Goal: Transaction & Acquisition: Subscribe to service/newsletter

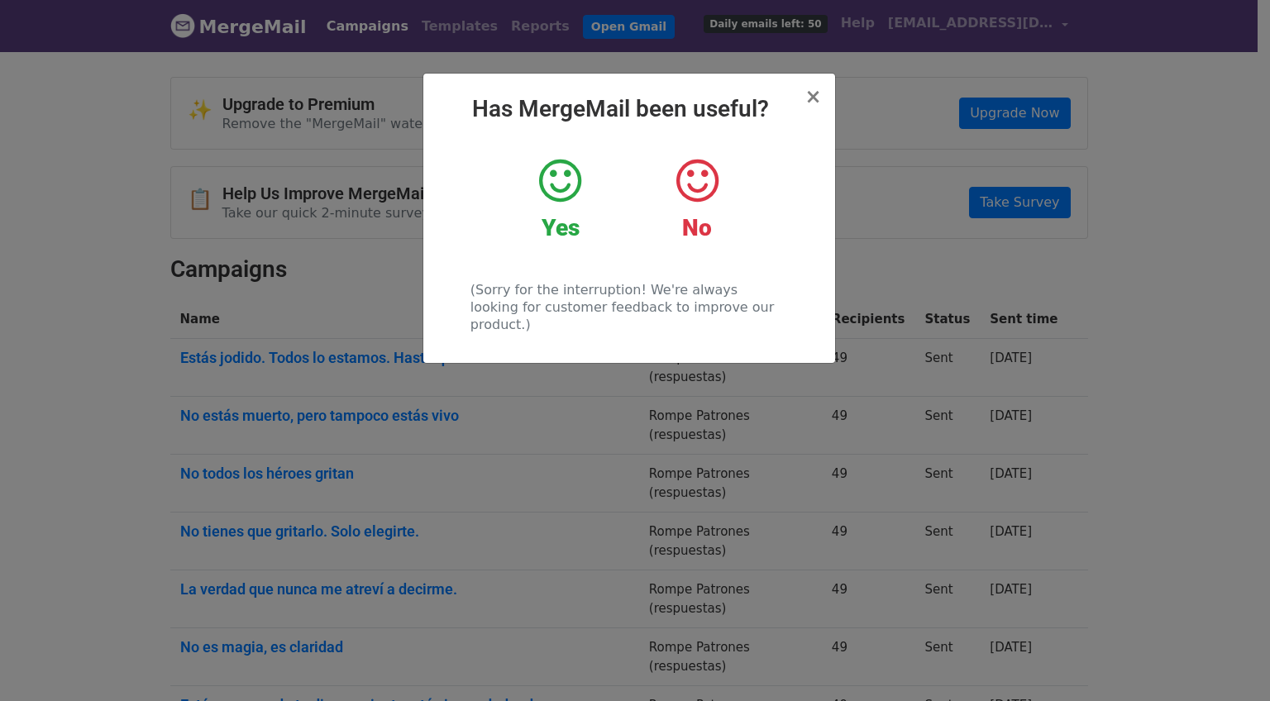
click at [572, 185] on icon at bounding box center [560, 181] width 42 height 50
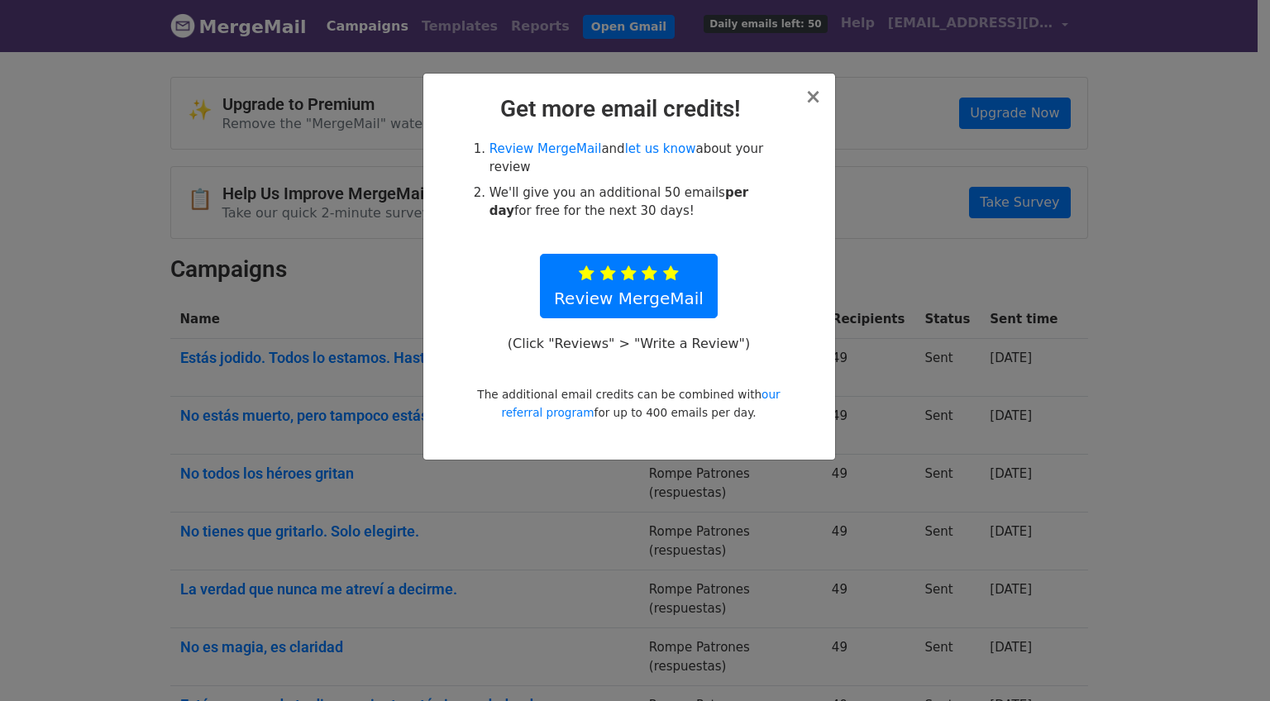
click at [806, 93] on div "× Get more email credits! Review MergeMail and let us know about your review We…" at bounding box center [629, 267] width 412 height 386
click at [813, 100] on span "×" at bounding box center [812, 96] width 17 height 23
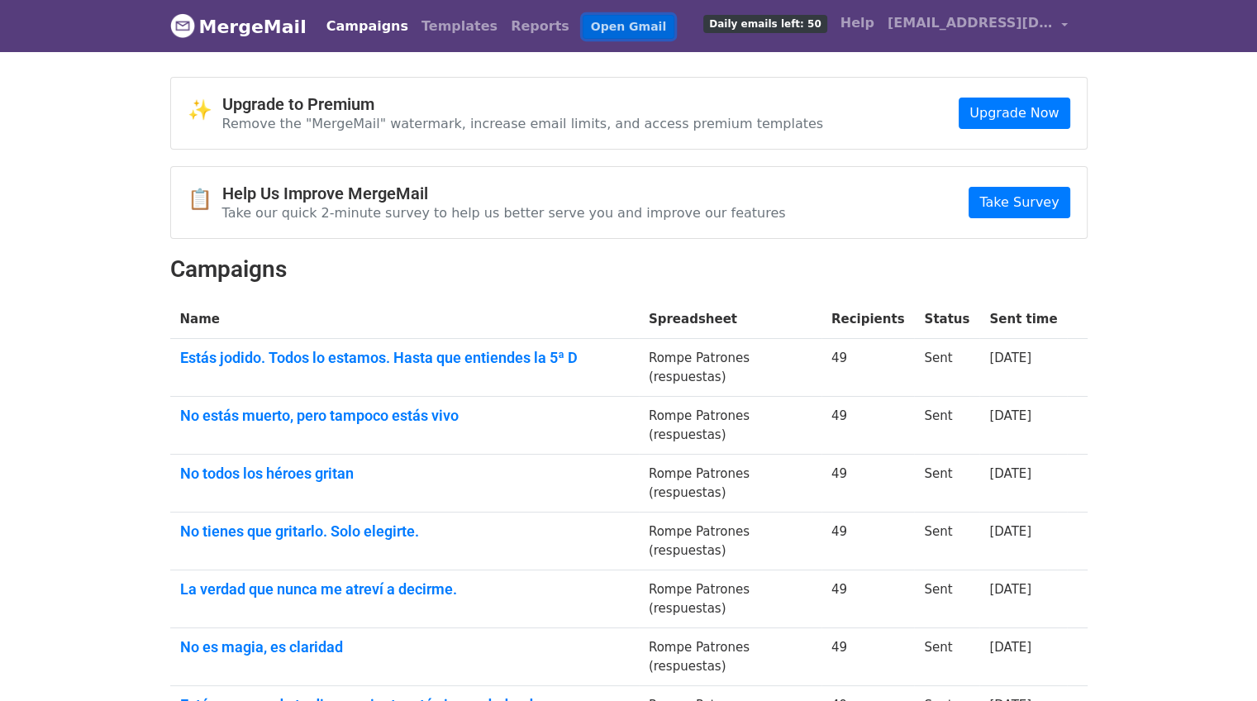
click at [597, 21] on link "Open Gmail" at bounding box center [629, 27] width 92 height 24
click at [723, 369] on td "Rompe Patrones (respuestas)" at bounding box center [730, 368] width 183 height 58
click at [780, 355] on td "Rompe Patrones (respuestas)" at bounding box center [730, 368] width 183 height 58
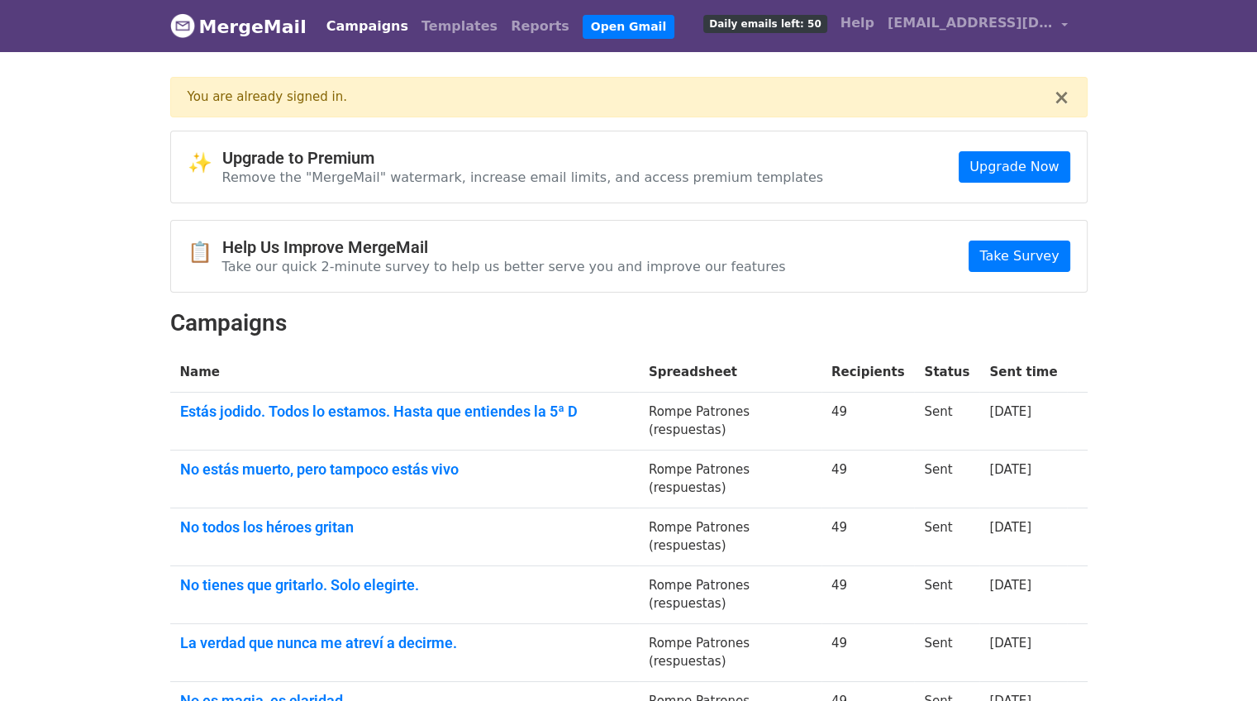
drag, startPoint x: 835, startPoint y: 13, endPoint x: 826, endPoint y: 21, distance: 11.7
click at [833, 14] on link "Daily emails left: 50" at bounding box center [765, 23] width 136 height 33
